Goal: Task Accomplishment & Management: Use online tool/utility

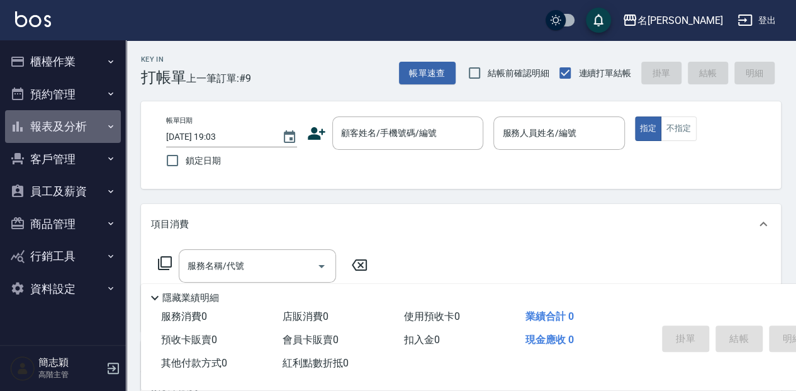
click at [69, 128] on button "報表及分析" at bounding box center [63, 126] width 116 height 33
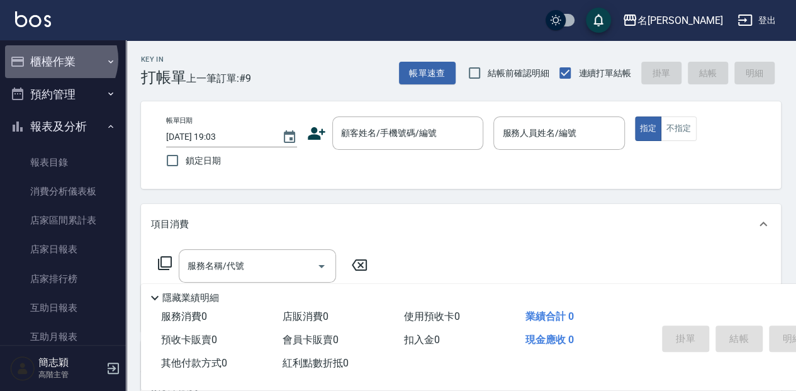
click at [59, 59] on button "櫃檯作業" at bounding box center [63, 61] width 116 height 33
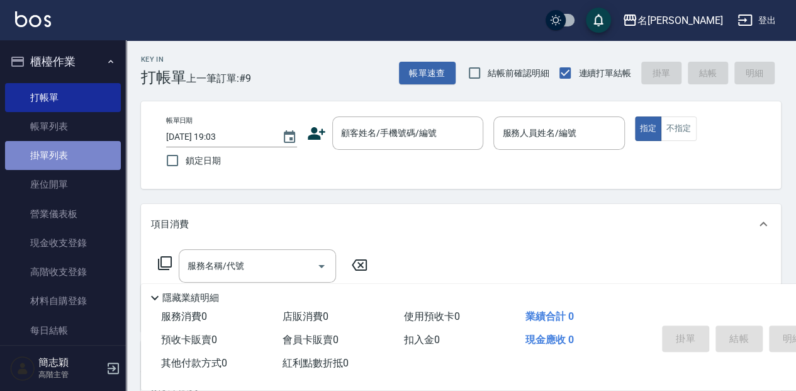
click at [82, 155] on link "掛單列表" at bounding box center [63, 155] width 116 height 29
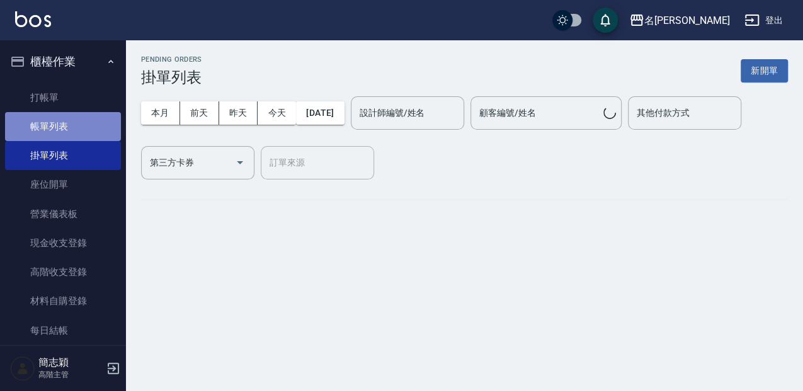
click at [77, 129] on link "帳單列表" at bounding box center [63, 126] width 116 height 29
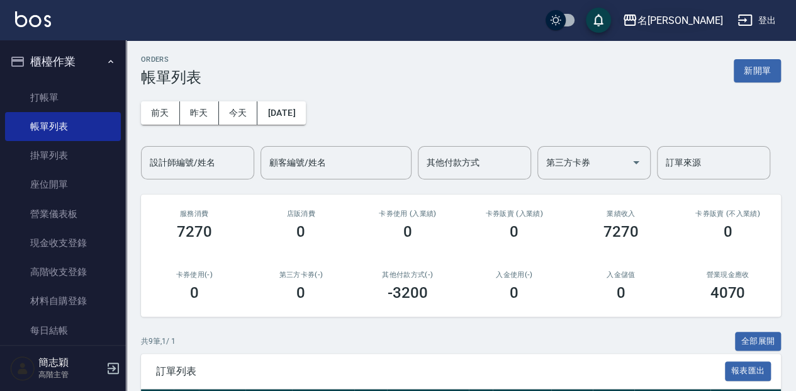
click at [690, 18] on div "名[PERSON_NAME]" at bounding box center [680, 21] width 85 height 16
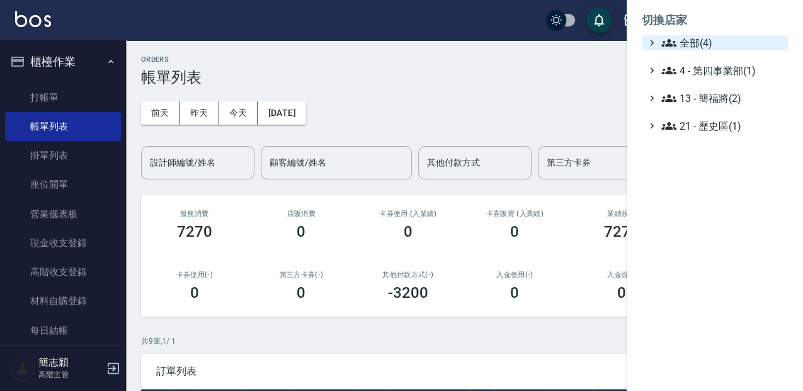
click at [686, 39] on span "全部(4)" at bounding box center [722, 42] width 122 height 15
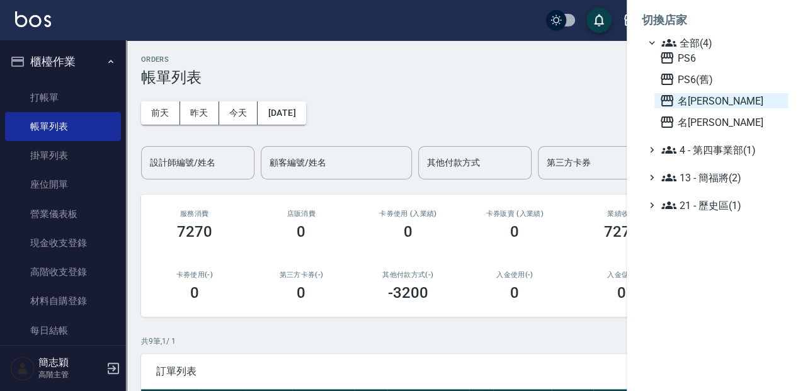
click at [686, 102] on span "名[PERSON_NAME]" at bounding box center [720, 100] width 123 height 15
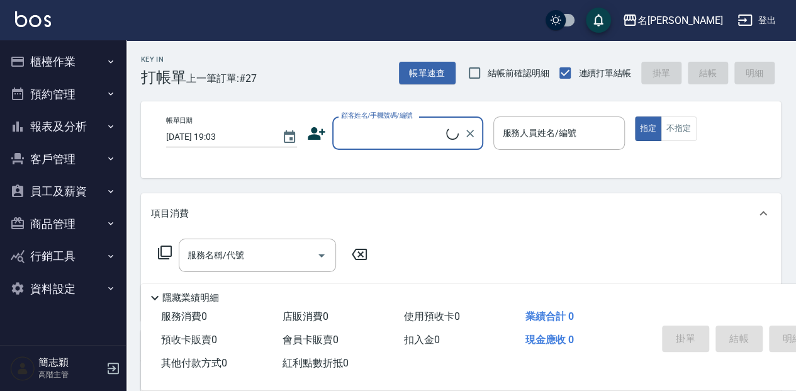
click at [78, 125] on button "報表及分析" at bounding box center [63, 126] width 116 height 33
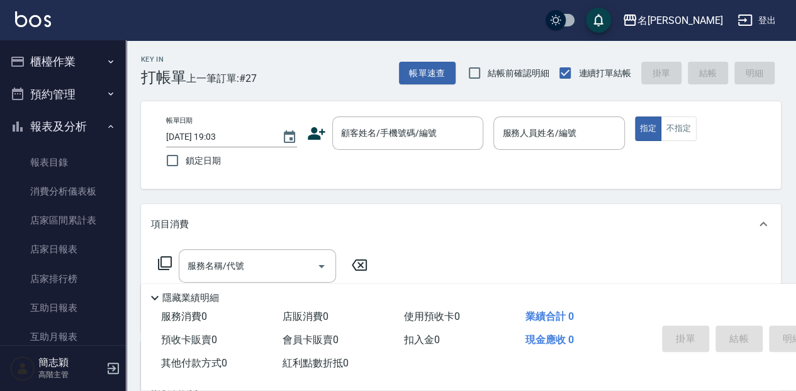
click at [69, 132] on button "報表及分析" at bounding box center [63, 126] width 116 height 33
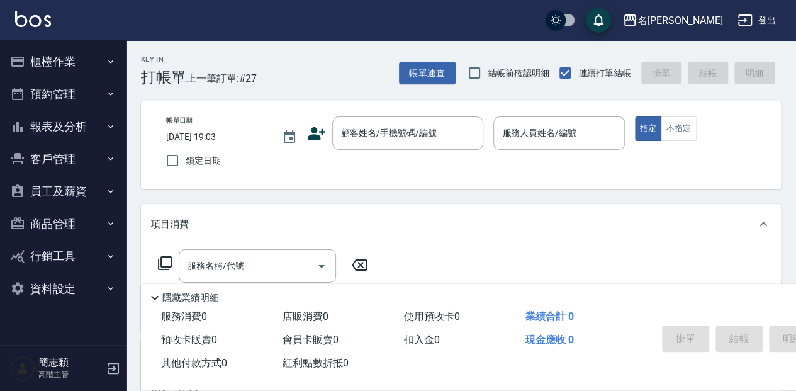
click at [73, 68] on button "櫃檯作業" at bounding box center [63, 61] width 116 height 33
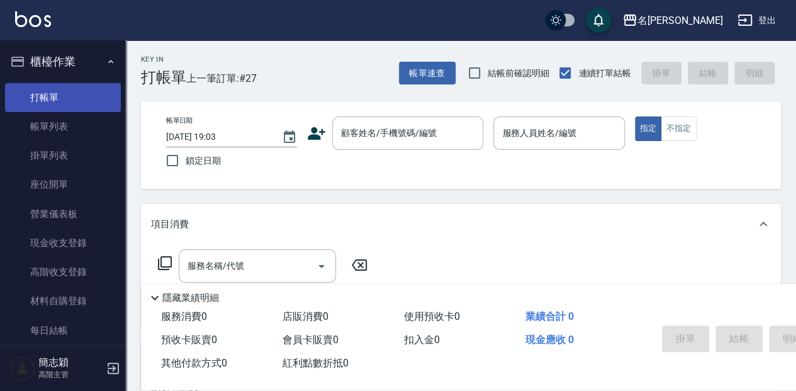
click at [73, 95] on link "打帳單" at bounding box center [63, 97] width 116 height 29
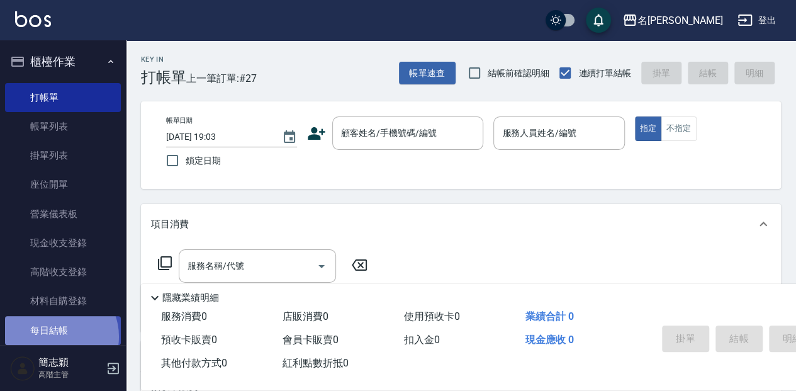
click at [57, 336] on link "每日結帳" at bounding box center [63, 330] width 116 height 29
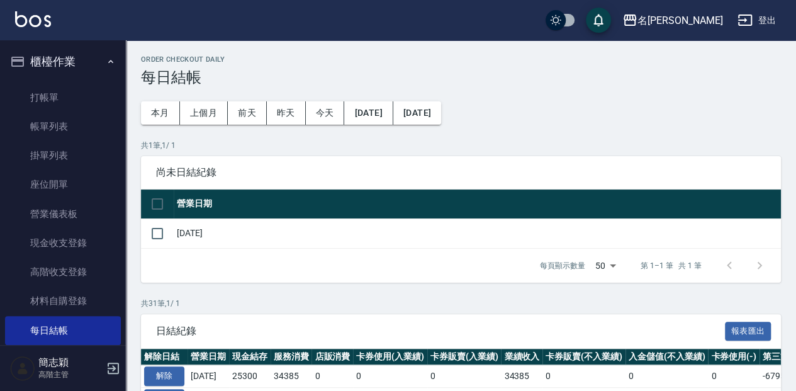
click at [199, 225] on td "[DATE]" at bounding box center [478, 233] width 608 height 30
drag, startPoint x: 186, startPoint y: 235, endPoint x: 179, endPoint y: 235, distance: 7.0
click at [179, 235] on td "[DATE]" at bounding box center [478, 233] width 608 height 30
drag, startPoint x: 179, startPoint y: 235, endPoint x: 138, endPoint y: 225, distance: 42.1
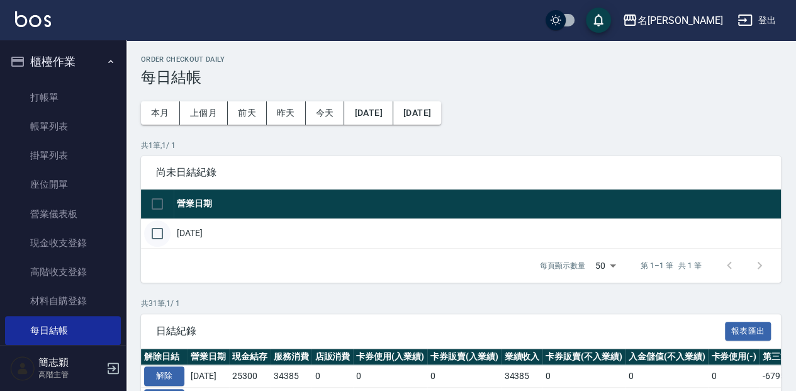
click at [154, 230] on input "checkbox" at bounding box center [157, 233] width 26 height 26
checkbox input "true"
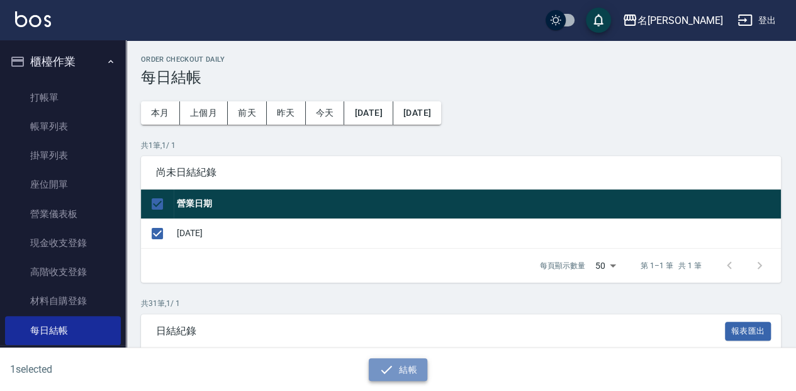
click at [394, 363] on button "結帳" at bounding box center [398, 369] width 59 height 23
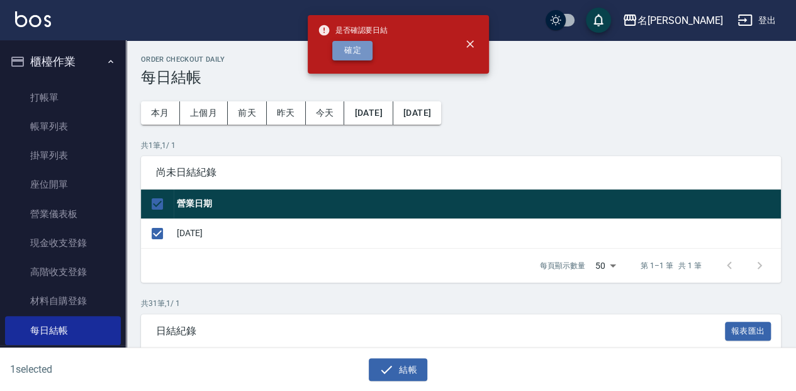
click at [349, 41] on button "確定" at bounding box center [352, 51] width 40 height 20
checkbox input "false"
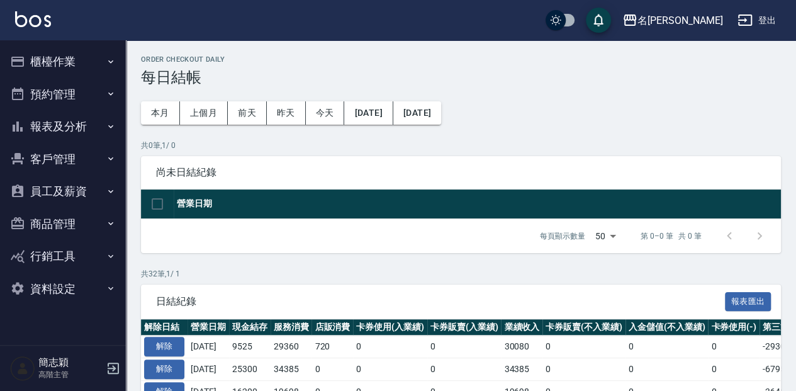
click at [94, 133] on button "報表及分析" at bounding box center [63, 126] width 116 height 33
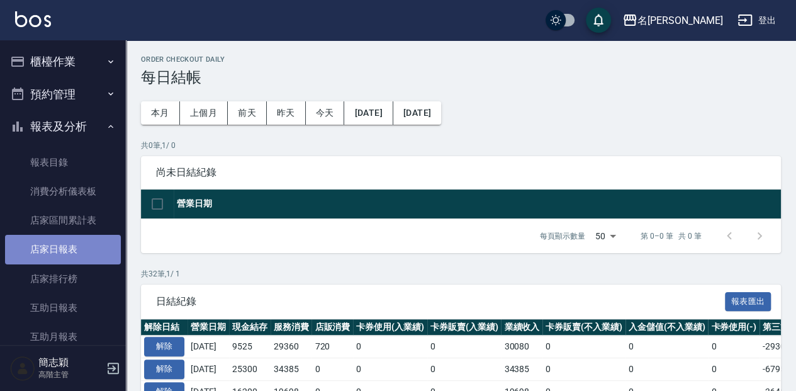
click at [86, 258] on link "店家日報表" at bounding box center [63, 249] width 116 height 29
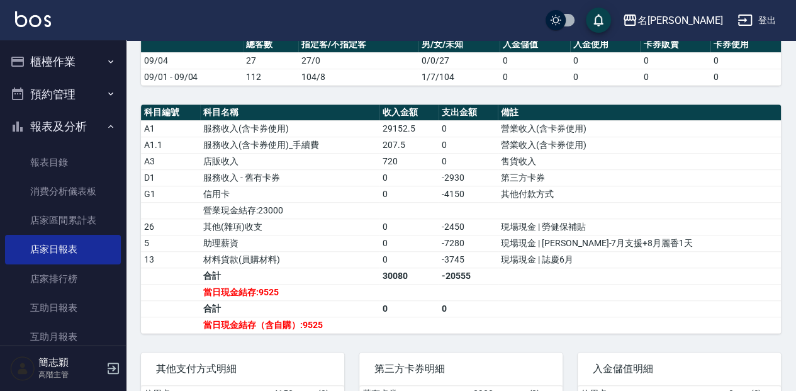
scroll to position [337, 0]
